Goal: Find specific page/section: Find specific page/section

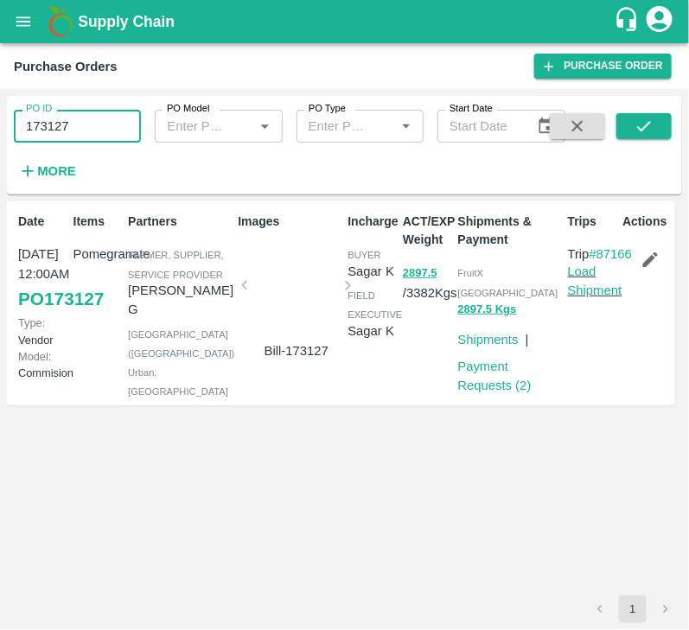
click at [104, 124] on input "173127" at bounding box center [77, 126] width 127 height 33
type input "173127"
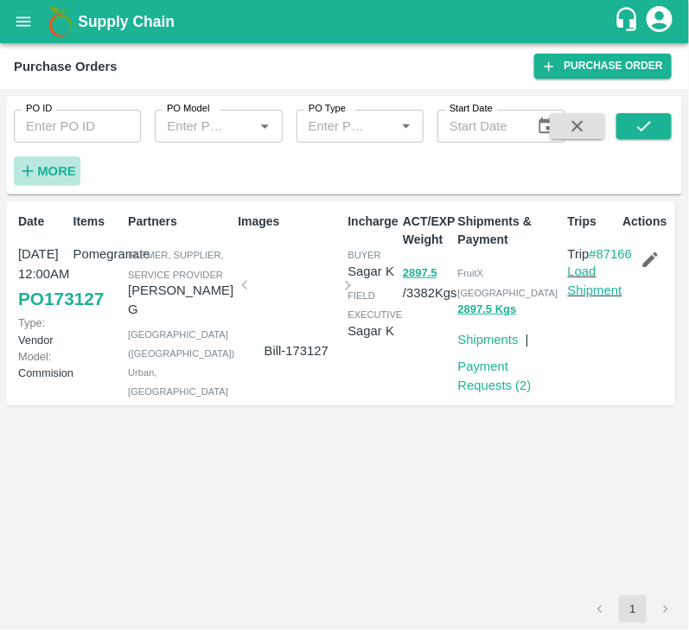
click at [61, 169] on strong "More" at bounding box center [56, 171] width 39 height 14
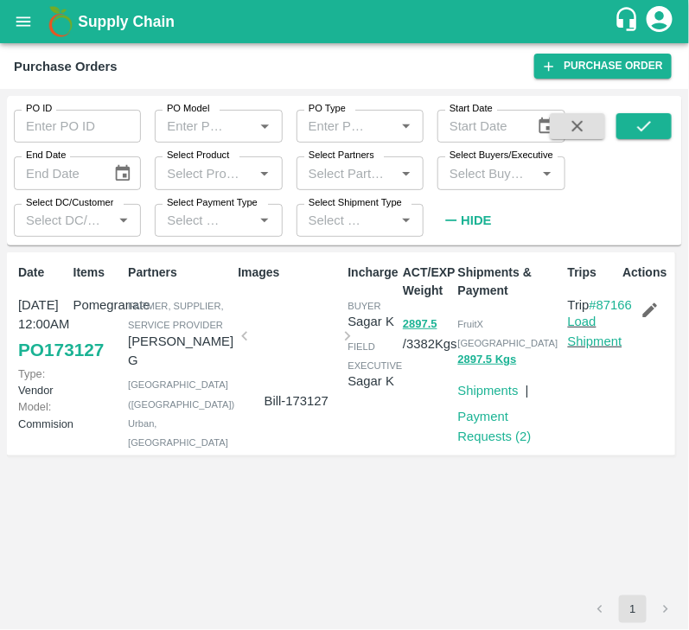
click at [460, 169] on input "Select Buyers/Executive" at bounding box center [487, 173] width 88 height 22
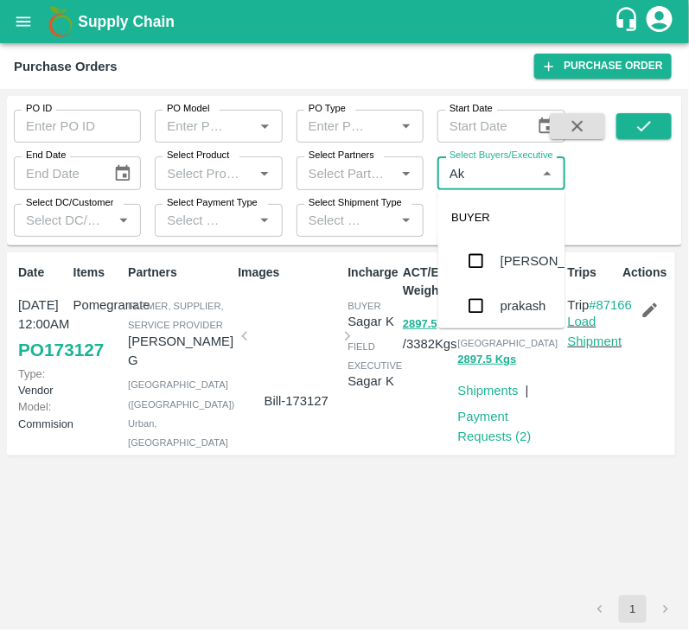
type input "A"
type input "H"
type input "Ganesh"
click at [475, 289] on input "checkbox" at bounding box center [476, 306] width 35 height 35
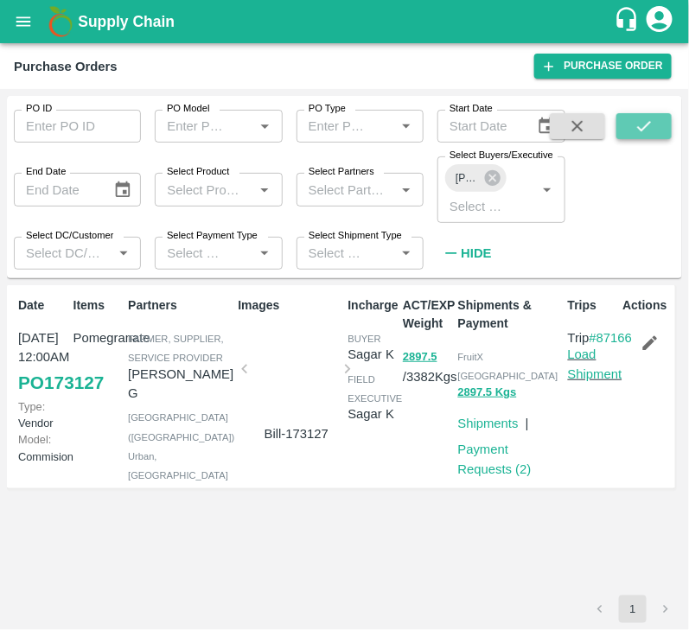
click at [639, 134] on icon "submit" at bounding box center [644, 126] width 19 height 19
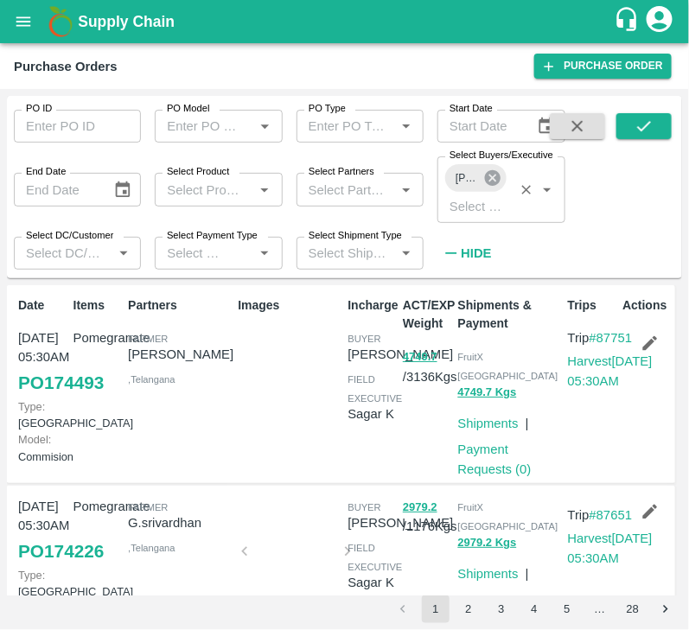
click at [484, 186] on icon at bounding box center [492, 178] width 19 height 19
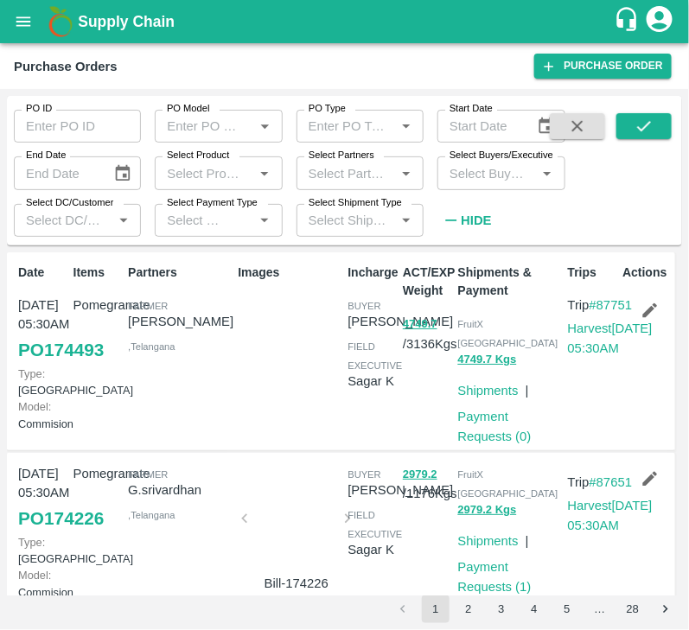
click at [483, 186] on div "Select Buyers/Executive   *" at bounding box center [500, 172] width 127 height 33
type input "Afzal"
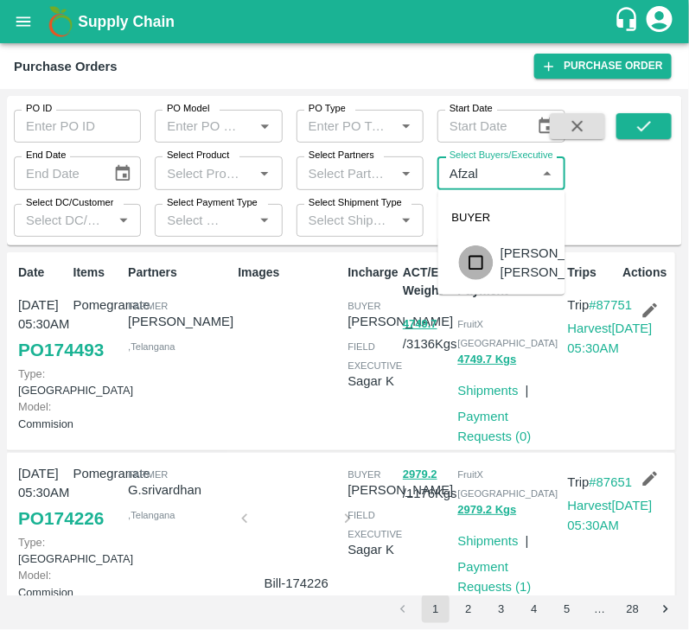
click at [463, 259] on input "checkbox" at bounding box center [476, 263] width 35 height 35
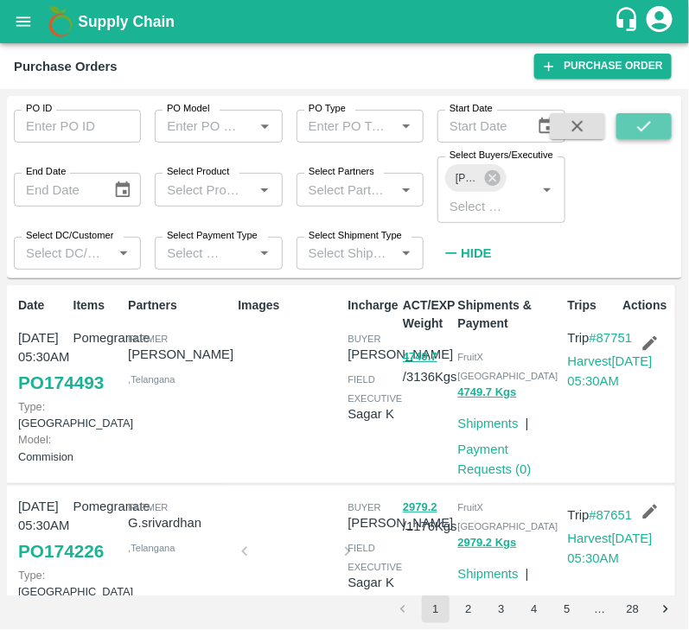
click at [655, 121] on button "submit" at bounding box center [643, 126] width 55 height 26
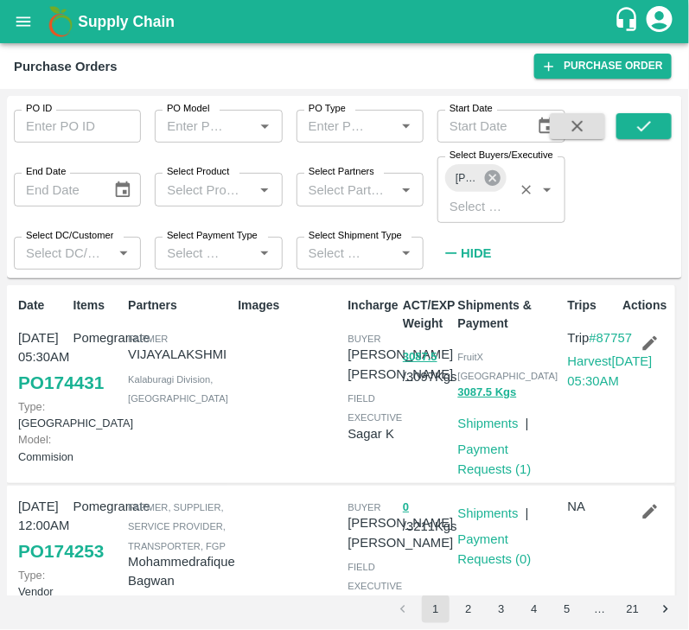
click at [491, 177] on icon at bounding box center [492, 178] width 19 height 19
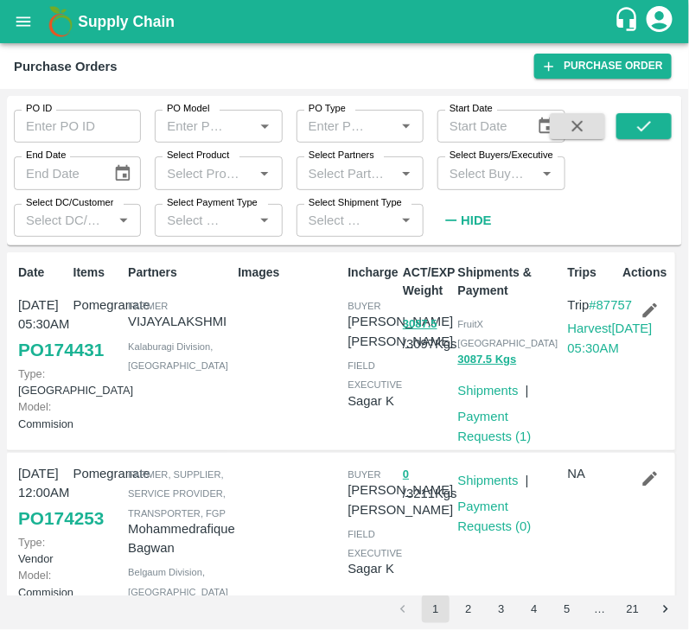
click at [484, 177] on input "Select Buyers/Executive" at bounding box center [487, 173] width 88 height 22
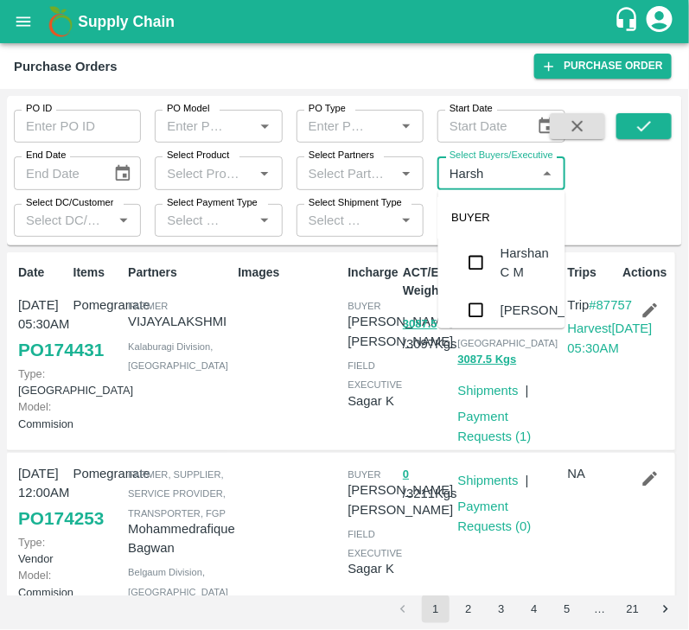
type input "Harshv"
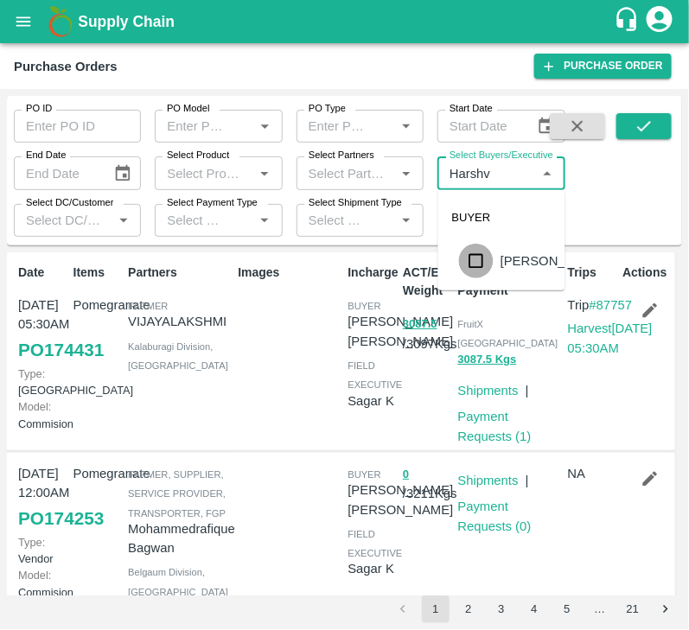
click at [478, 252] on input "checkbox" at bounding box center [476, 261] width 35 height 35
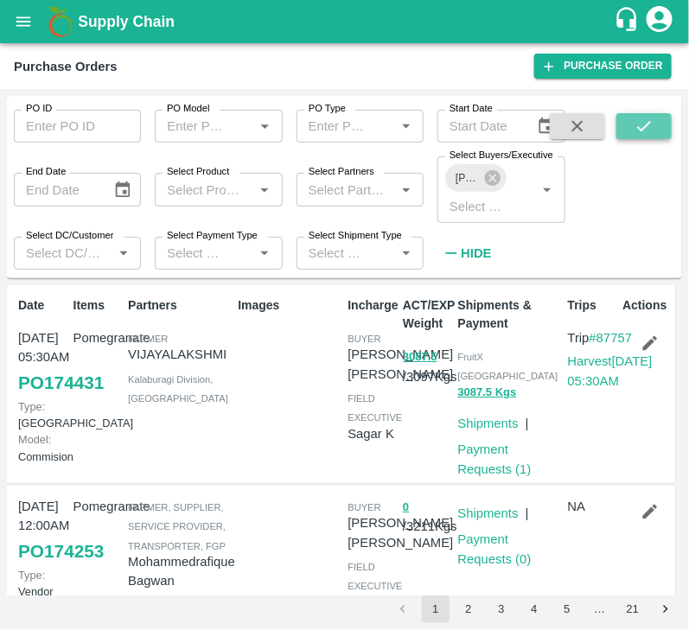
click at [663, 129] on button "submit" at bounding box center [643, 126] width 55 height 26
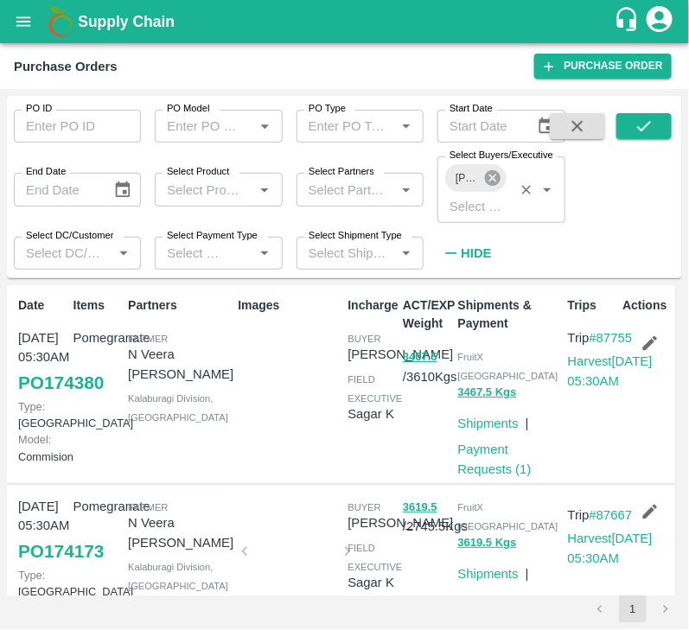
click at [495, 185] on icon at bounding box center [492, 178] width 16 height 16
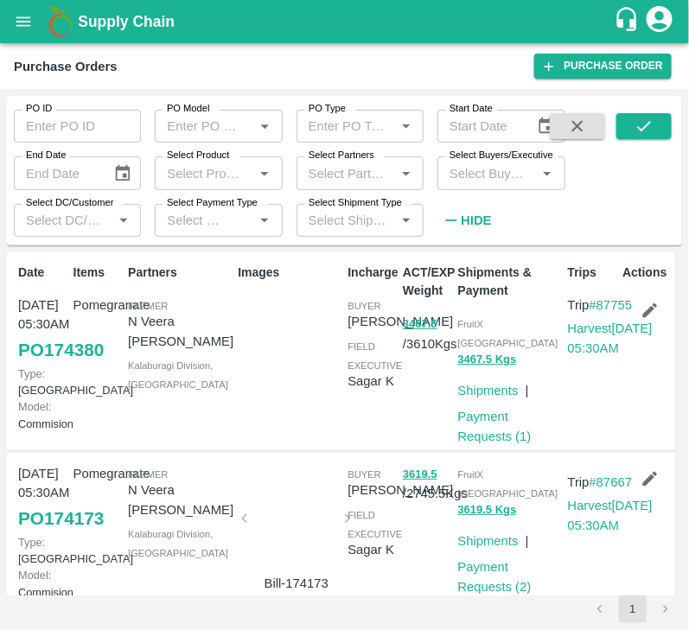
click at [488, 182] on input "Select Buyers/Executive" at bounding box center [487, 173] width 88 height 22
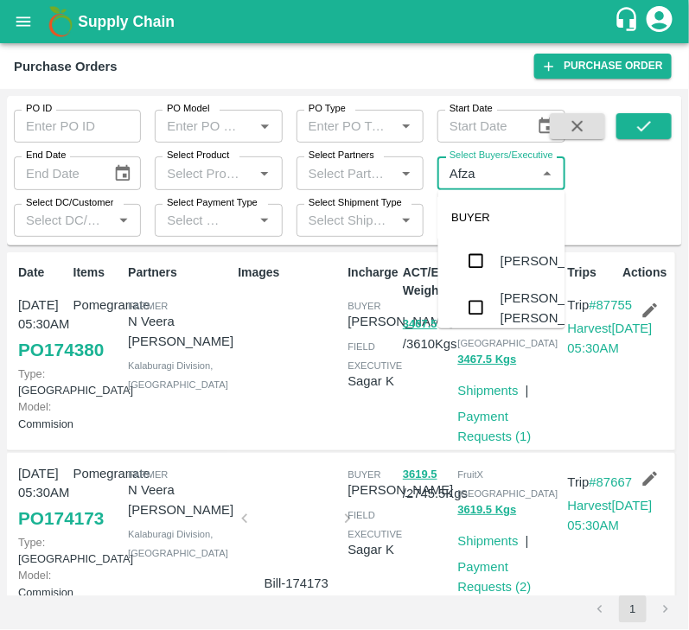
type input "Afzal"
click at [478, 261] on input "checkbox" at bounding box center [476, 263] width 35 height 35
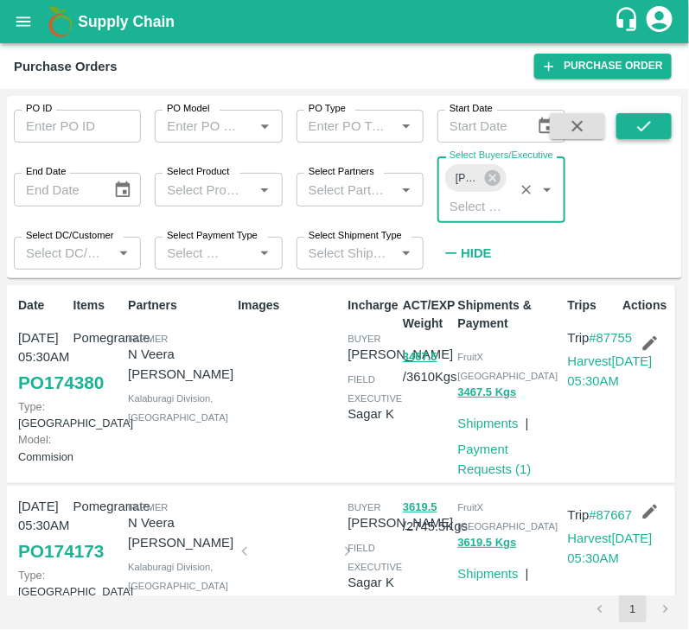
click at [646, 124] on icon "submit" at bounding box center [644, 126] width 19 height 19
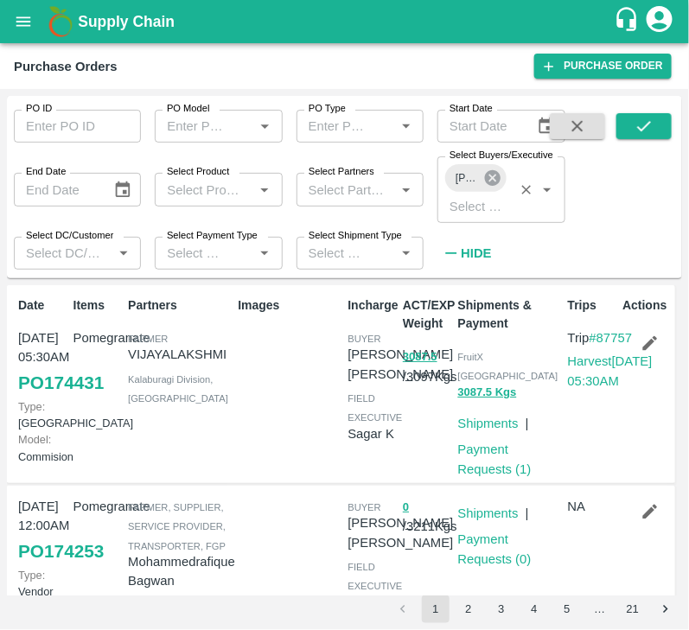
click at [495, 179] on icon at bounding box center [492, 178] width 16 height 16
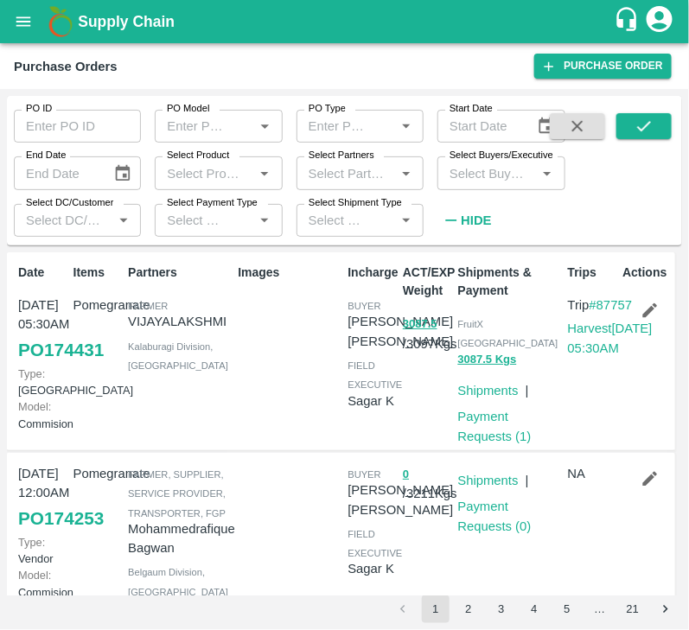
click at [479, 174] on input "Select Buyers/Executive" at bounding box center [487, 173] width 88 height 22
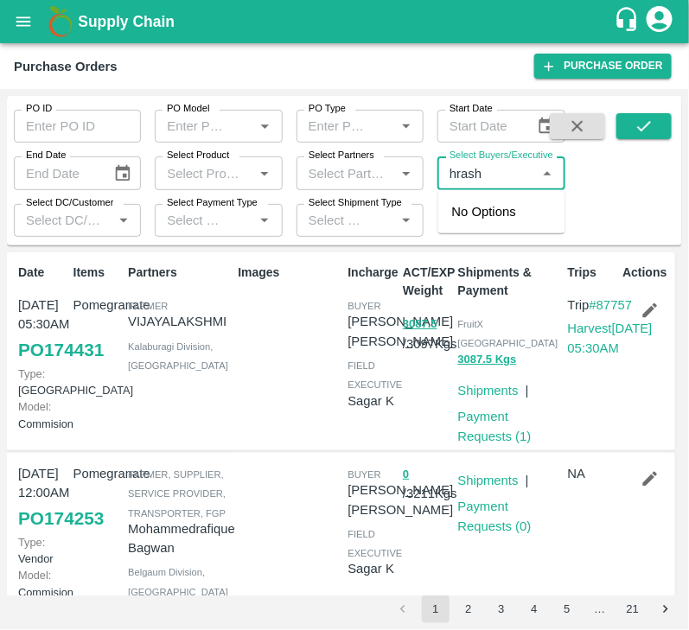
type input "hrash"
click at [488, 177] on input "Select Buyers/Executive" at bounding box center [487, 173] width 88 height 22
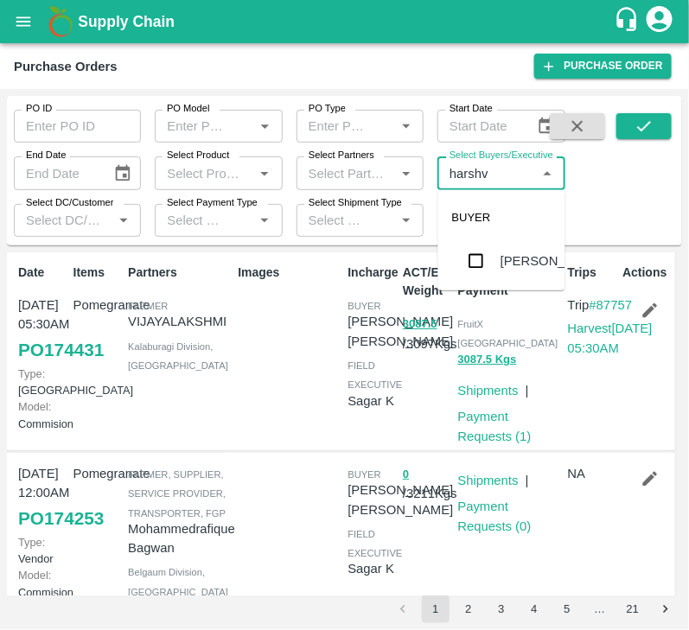
type input "harshva"
click at [476, 271] on input "checkbox" at bounding box center [476, 261] width 35 height 35
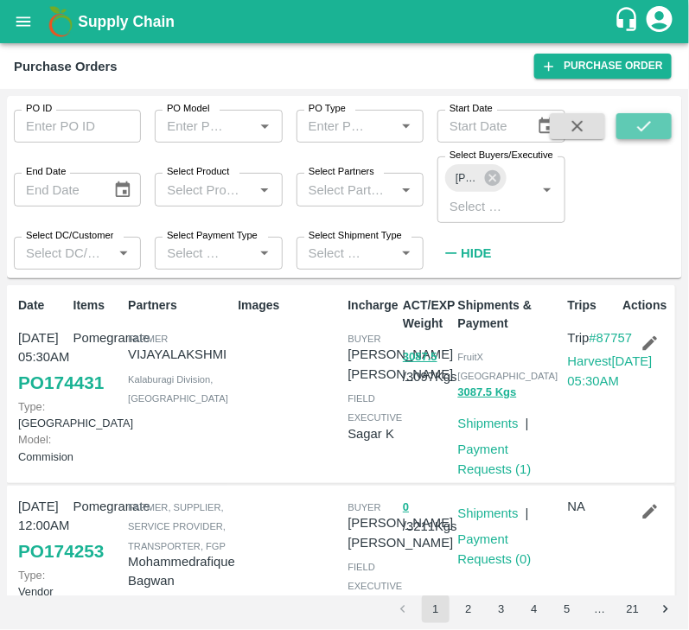
click at [631, 137] on button "submit" at bounding box center [643, 126] width 55 height 26
